Goal: Task Accomplishment & Management: Use online tool/utility

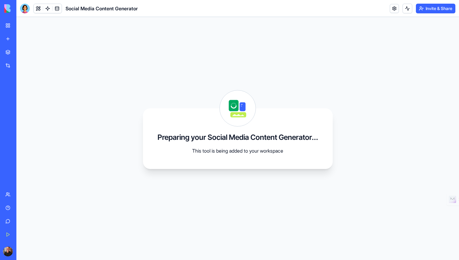
click at [7, 28] on link "My Workspace" at bounding box center [14, 25] width 24 height 12
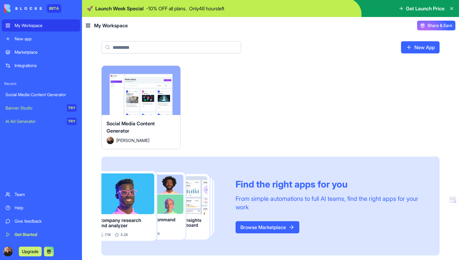
click at [29, 38] on div "New app" at bounding box center [46, 39] width 62 height 6
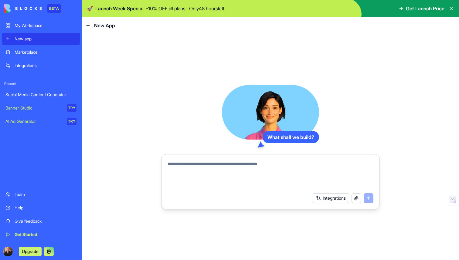
click at [208, 165] on textarea at bounding box center [271, 175] width 206 height 29
type textarea "*"
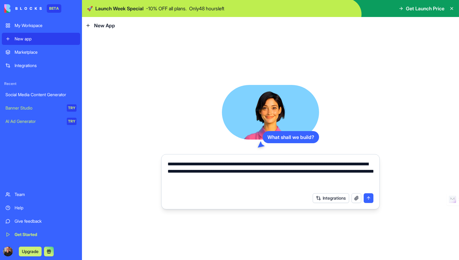
drag, startPoint x: 369, startPoint y: 197, endPoint x: 364, endPoint y: 186, distance: 12.4
click at [364, 186] on form "**********" at bounding box center [270, 181] width 219 height 55
click at [356, 198] on button "button" at bounding box center [357, 199] width 10 height 10
click at [354, 199] on button "button" at bounding box center [357, 199] width 10 height 10
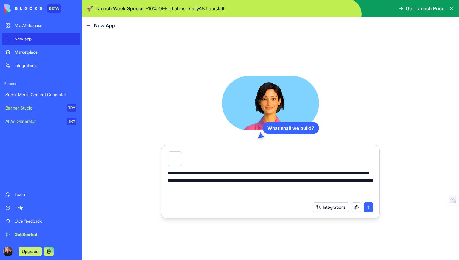
click at [285, 189] on textarea "**********" at bounding box center [271, 184] width 206 height 29
type textarea "**********"
click at [371, 207] on button "submit" at bounding box center [369, 208] width 10 height 10
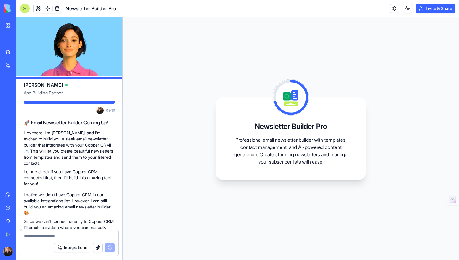
scroll to position [216, 0]
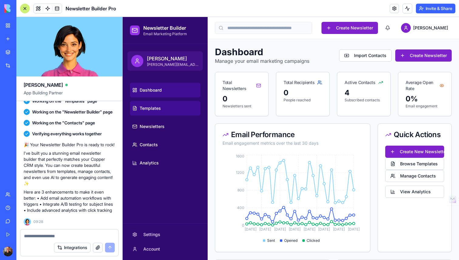
click at [158, 107] on span "Templates" at bounding box center [150, 108] width 21 height 6
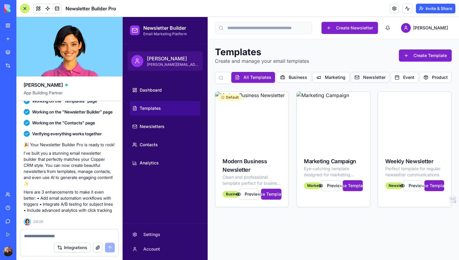
click at [366, 76] on button "Newsletter" at bounding box center [370, 77] width 39 height 11
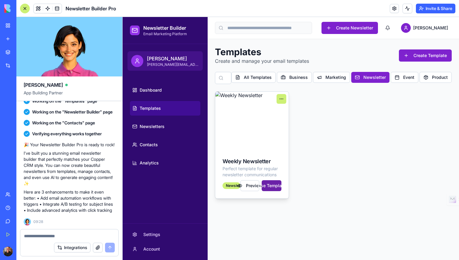
click at [271, 186] on button "Use Template" at bounding box center [272, 185] width 20 height 11
click at [270, 183] on button "Use Template" at bounding box center [272, 185] width 20 height 11
click at [251, 185] on button "Preview" at bounding box center [250, 185] width 19 height 11
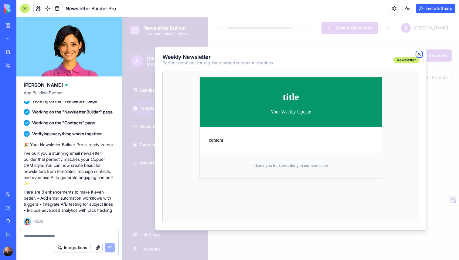
click at [419, 53] on icon "button" at bounding box center [419, 54] width 2 height 2
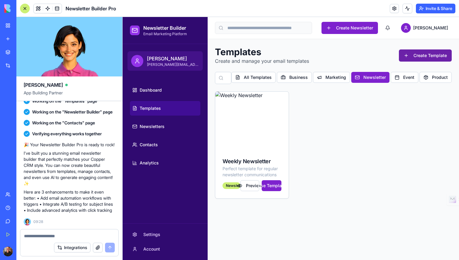
click at [425, 57] on button "Create Template" at bounding box center [425, 56] width 53 height 12
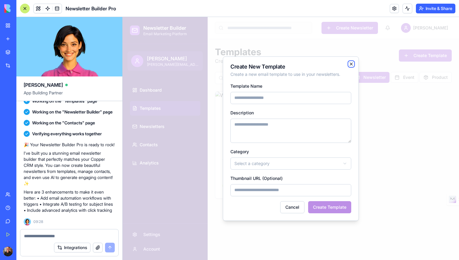
click at [351, 63] on icon "button" at bounding box center [351, 64] width 5 height 5
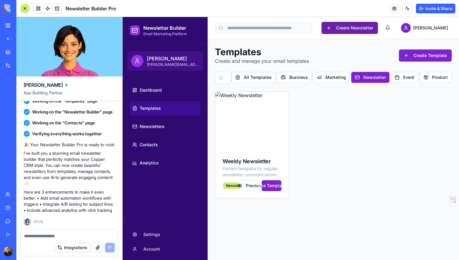
click at [367, 31] on button "Create Newsletter" at bounding box center [350, 28] width 57 height 12
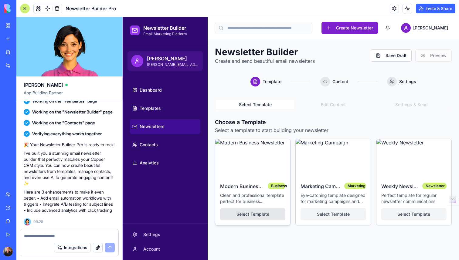
click at [256, 212] on button "Select Template" at bounding box center [252, 214] width 65 height 12
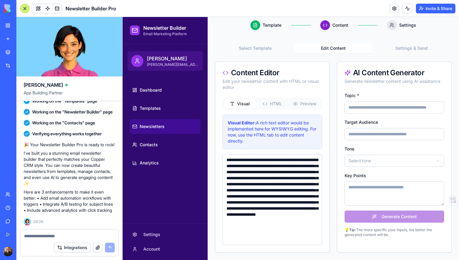
scroll to position [49, 0]
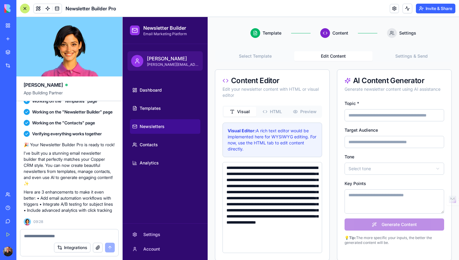
click at [275, 106] on div "Visual HTML Preview" at bounding box center [273, 112] width 100 height 12
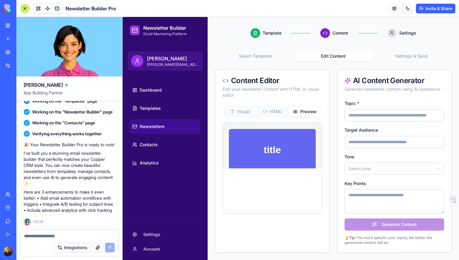
scroll to position [0, 0]
click at [297, 110] on icon "button" at bounding box center [295, 111] width 5 height 5
click at [276, 112] on button "HTML" at bounding box center [272, 112] width 33 height 10
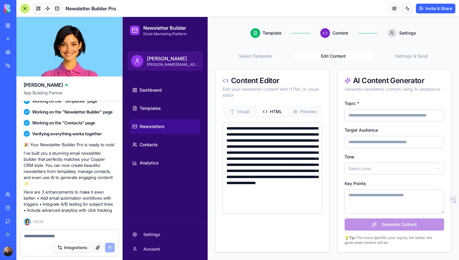
click at [239, 115] on button "Visual" at bounding box center [240, 112] width 33 height 10
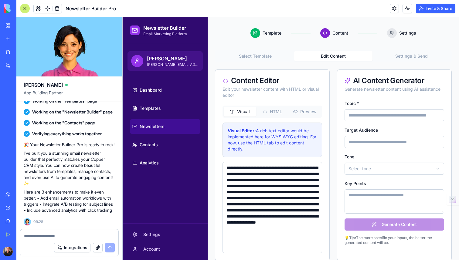
click at [269, 111] on button "HTML" at bounding box center [272, 112] width 33 height 10
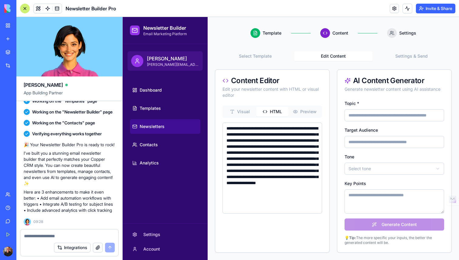
click at [303, 110] on button "Preview" at bounding box center [305, 112] width 33 height 10
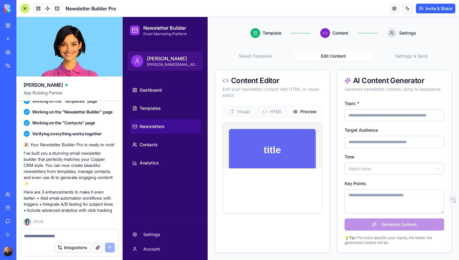
click at [405, 57] on button "Settings & Send" at bounding box center [412, 56] width 78 height 10
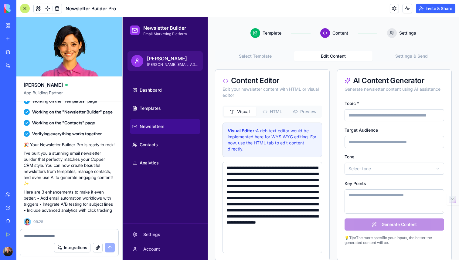
click at [346, 57] on button "Edit Content" at bounding box center [333, 56] width 78 height 10
click at [159, 90] on span "Dashboard" at bounding box center [151, 90] width 22 height 6
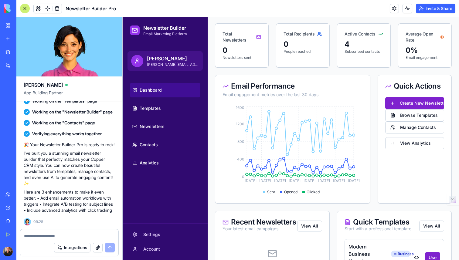
scroll to position [51, 0]
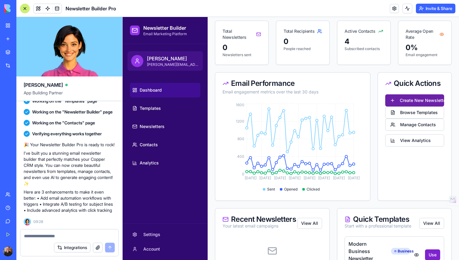
click at [433, 96] on button "Create New Newsletter" at bounding box center [415, 100] width 59 height 12
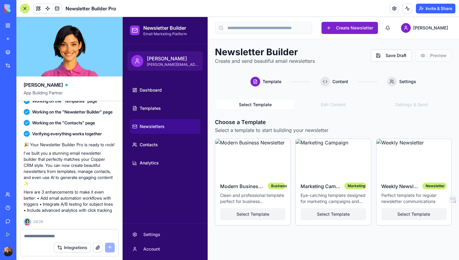
click at [6, 24] on link "My Workspace" at bounding box center [14, 25] width 24 height 12
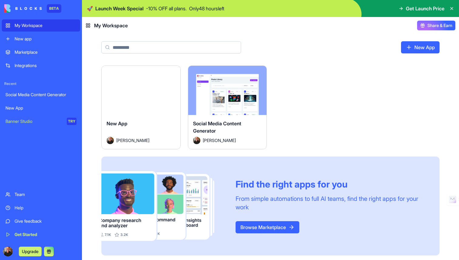
click at [54, 96] on div "Social Media Content Generator" at bounding box center [40, 95] width 71 height 6
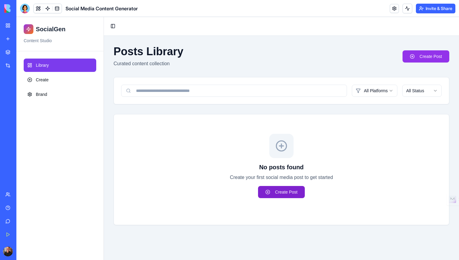
click at [283, 194] on link "Create Post" at bounding box center [281, 192] width 47 height 12
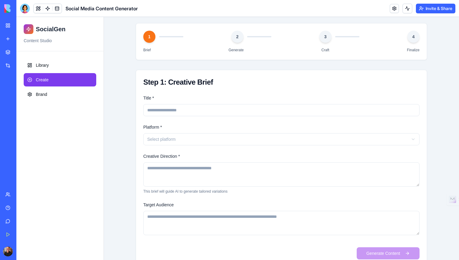
scroll to position [55, 0]
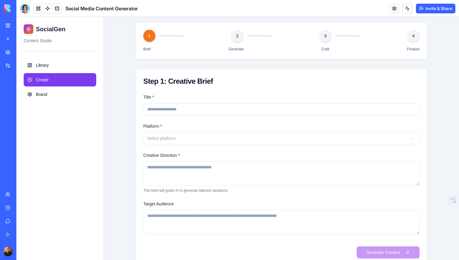
click at [244, 138] on html "SocialGen Content Studio Library Create Brand Toggle Sidebar Create New Post Cr…" at bounding box center [237, 119] width 443 height 314
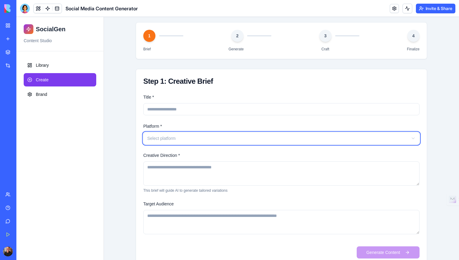
click at [242, 113] on html "SocialGen Content Studio Library Create Brand Toggle Sidebar Create New Post Cr…" at bounding box center [237, 119] width 443 height 314
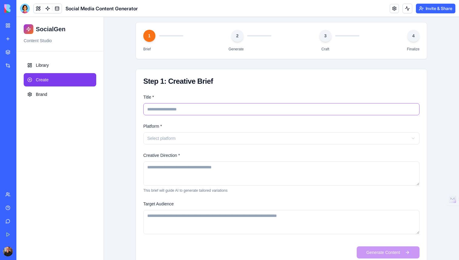
click at [237, 110] on input "Title *" at bounding box center [281, 109] width 276 height 12
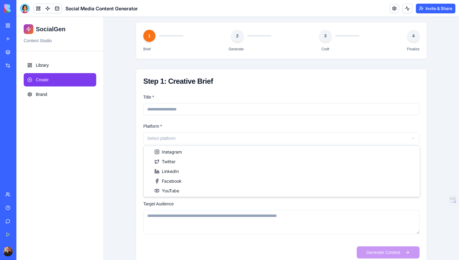
click at [229, 140] on html "SocialGen Content Studio Library Create Brand Toggle Sidebar Create New Post Cr…" at bounding box center [237, 119] width 443 height 314
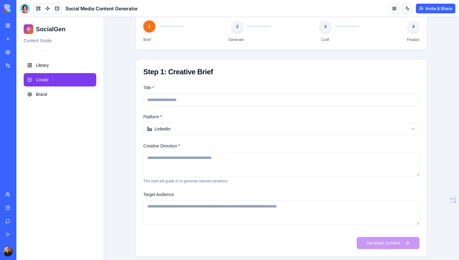
scroll to position [65, 0]
click at [214, 100] on input "Title *" at bounding box center [281, 99] width 276 height 12
type input "*"
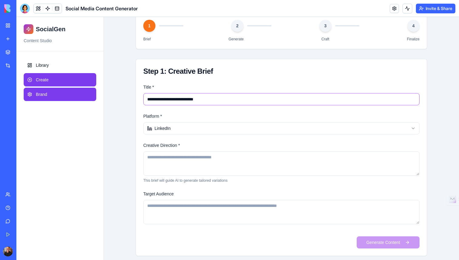
type input "**********"
click at [40, 93] on span "Brand" at bounding box center [41, 94] width 11 height 6
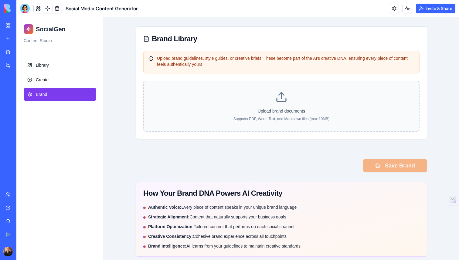
scroll to position [337, 0]
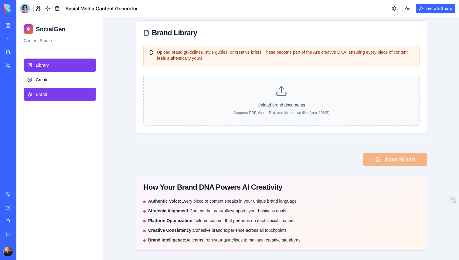
click at [67, 68] on link "Library" at bounding box center [60, 65] width 73 height 13
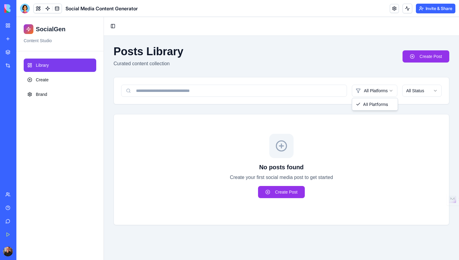
click at [388, 91] on html "SocialGen Content Studio Library Create Brand Toggle Sidebar Posts Library Cura…" at bounding box center [237, 138] width 443 height 243
click at [421, 91] on html "SocialGen Content Studio Library Create Brand Toggle Sidebar Posts Library Cura…" at bounding box center [237, 138] width 443 height 243
click at [384, 91] on html "SocialGen Content Studio Library Create Brand Toggle Sidebar Posts Library Cura…" at bounding box center [237, 138] width 443 height 243
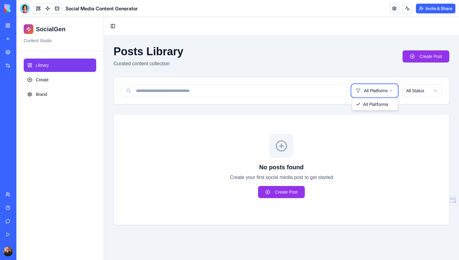
click at [384, 91] on html "SocialGen Content Studio Library Create Brand Toggle Sidebar Posts Library Cura…" at bounding box center [237, 138] width 443 height 243
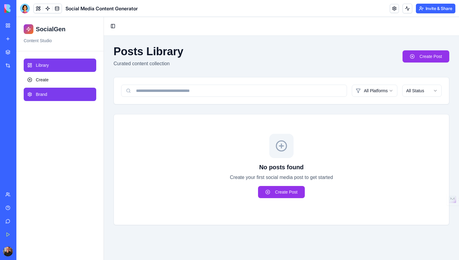
click at [59, 99] on link "Brand" at bounding box center [60, 94] width 73 height 13
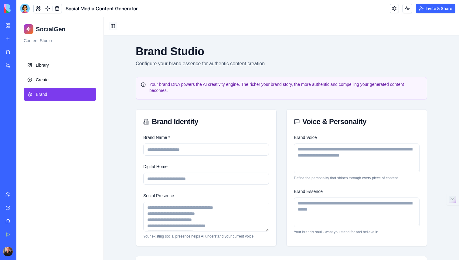
click at [114, 27] on button "Toggle Sidebar" at bounding box center [113, 26] width 9 height 9
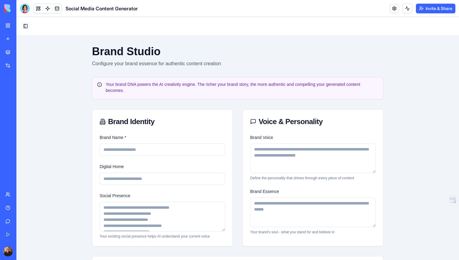
click at [26, 26] on button "Toggle Sidebar" at bounding box center [25, 26] width 9 height 9
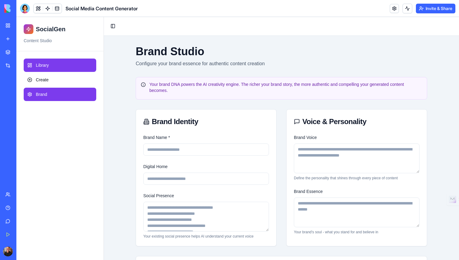
click at [59, 67] on link "Library" at bounding box center [60, 65] width 73 height 13
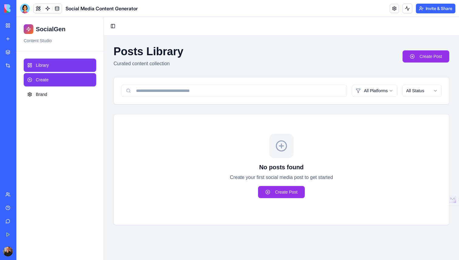
click at [50, 79] on link "Create" at bounding box center [60, 79] width 73 height 13
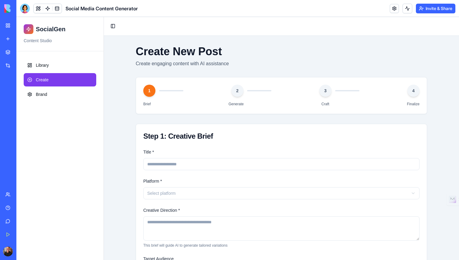
click at [59, 30] on h1 "SocialGen" at bounding box center [51, 29] width 30 height 9
click at [43, 40] on p "Content Studio" at bounding box center [60, 41] width 73 height 6
click at [56, 10] on link at bounding box center [57, 8] width 9 height 9
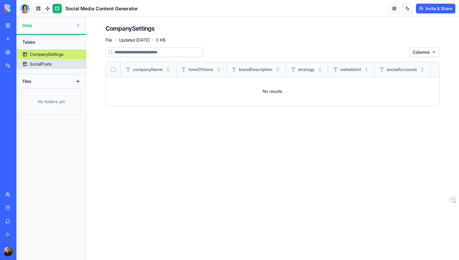
click at [61, 66] on link "SocialPosts" at bounding box center [51, 64] width 70 height 10
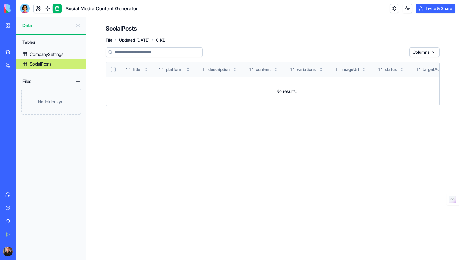
click at [80, 83] on button at bounding box center [78, 82] width 10 height 10
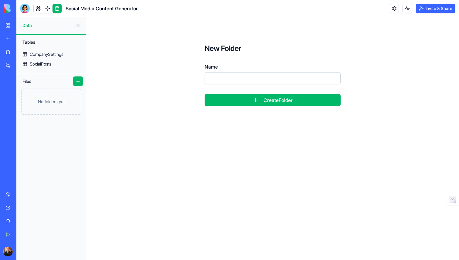
click at [80, 27] on button at bounding box center [78, 26] width 10 height 10
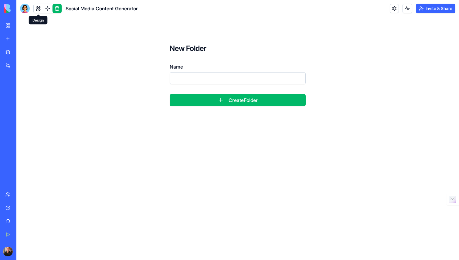
click at [39, 10] on link at bounding box center [38, 8] width 9 height 9
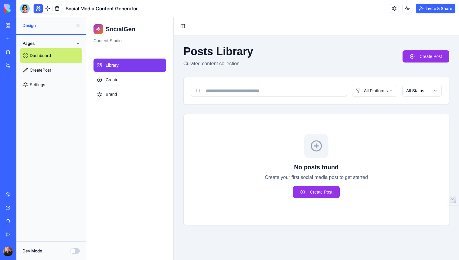
click at [247, 81] on div "All Platforms All Status" at bounding box center [317, 90] width 266 height 27
click at [50, 86] on link "Settings" at bounding box center [51, 84] width 62 height 15
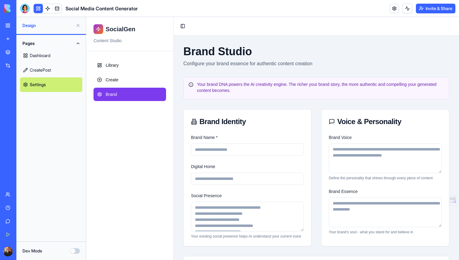
click at [77, 250] on button "Dev Mode" at bounding box center [75, 250] width 10 height 5
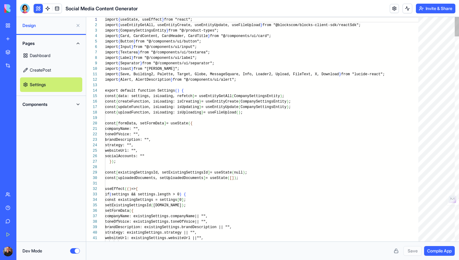
scroll to position [38, 0]
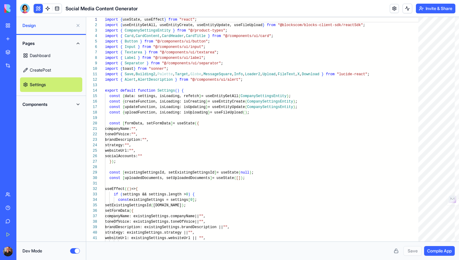
click at [67, 105] on button "Components" at bounding box center [51, 105] width 62 height 10
click at [61, 114] on link "AppLayout" at bounding box center [51, 116] width 62 height 15
type textarea "**********"
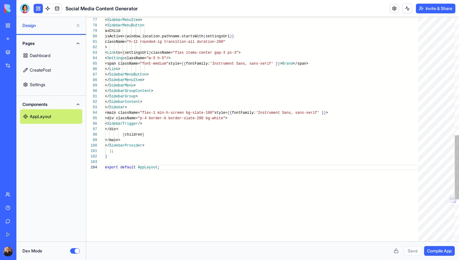
scroll to position [16, 54]
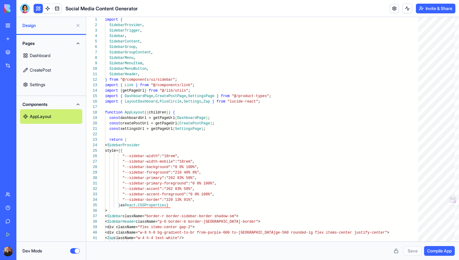
click at [77, 25] on button at bounding box center [78, 26] width 10 height 10
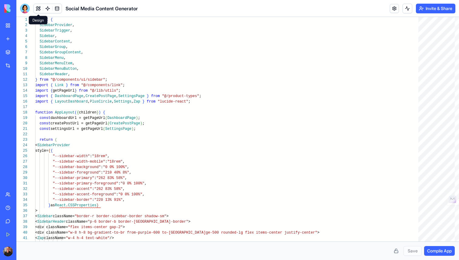
click at [22, 27] on div "My Workspace" at bounding box center [19, 25] width 8 height 6
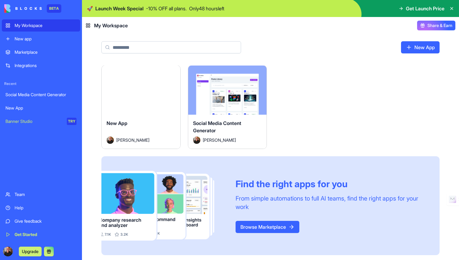
scroll to position [1, 0]
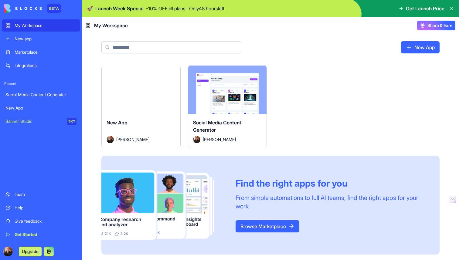
click at [144, 90] on button "Launch" at bounding box center [141, 90] width 46 height 12
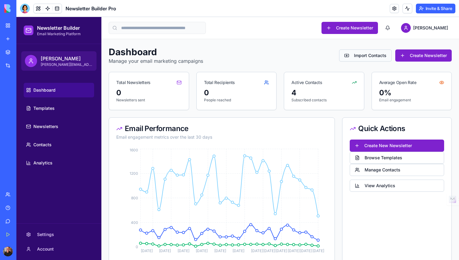
click at [377, 56] on button "Import Contacts" at bounding box center [365, 56] width 53 height 12
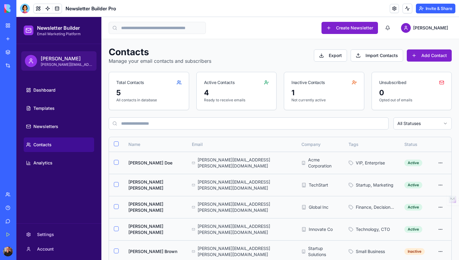
click at [51, 146] on span "Contacts" at bounding box center [42, 145] width 18 height 6
click at [39, 143] on span "Contacts" at bounding box center [42, 145] width 18 height 6
click at [427, 52] on button "Add Contact" at bounding box center [429, 56] width 45 height 12
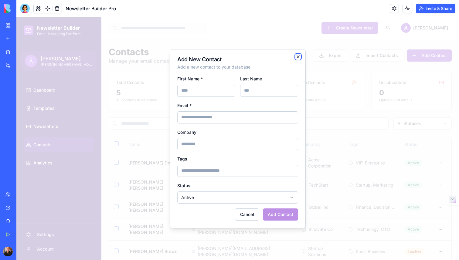
click at [297, 56] on icon "button" at bounding box center [298, 56] width 5 height 5
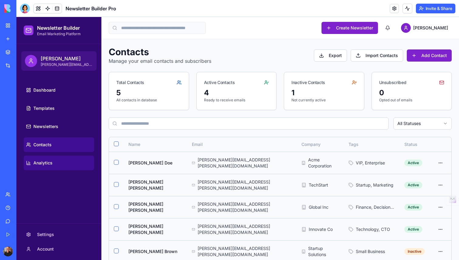
click at [62, 160] on button "Analytics" at bounding box center [59, 163] width 70 height 15
click at [45, 163] on span "Analytics" at bounding box center [42, 163] width 19 height 6
click at [51, 142] on span "Contacts" at bounding box center [42, 145] width 18 height 6
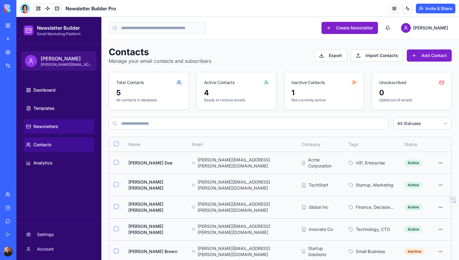
click at [52, 127] on span "Newsletters" at bounding box center [45, 127] width 25 height 6
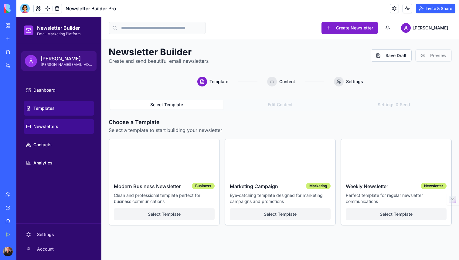
click at [49, 109] on span "Templates" at bounding box center [43, 108] width 21 height 6
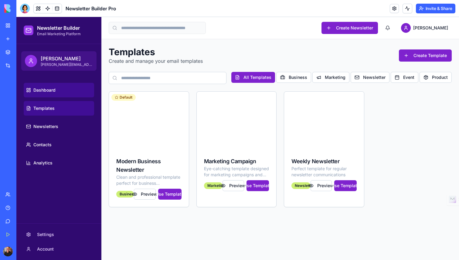
click at [50, 94] on link "Dashboard" at bounding box center [59, 90] width 70 height 15
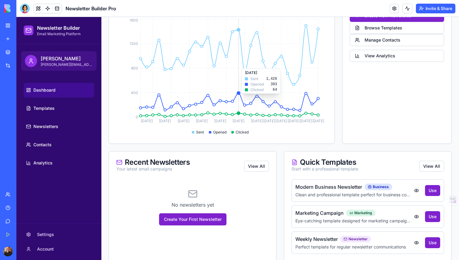
scroll to position [139, 0]
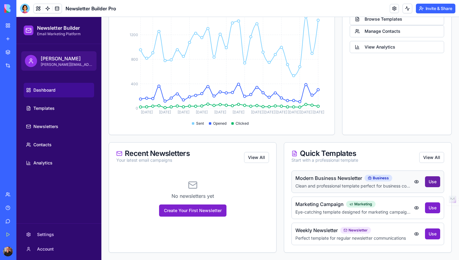
click at [433, 182] on button "Use" at bounding box center [432, 181] width 15 height 11
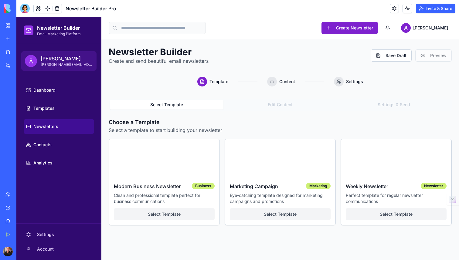
scroll to position [0, 0]
